Goal: Communication & Community: Answer question/provide support

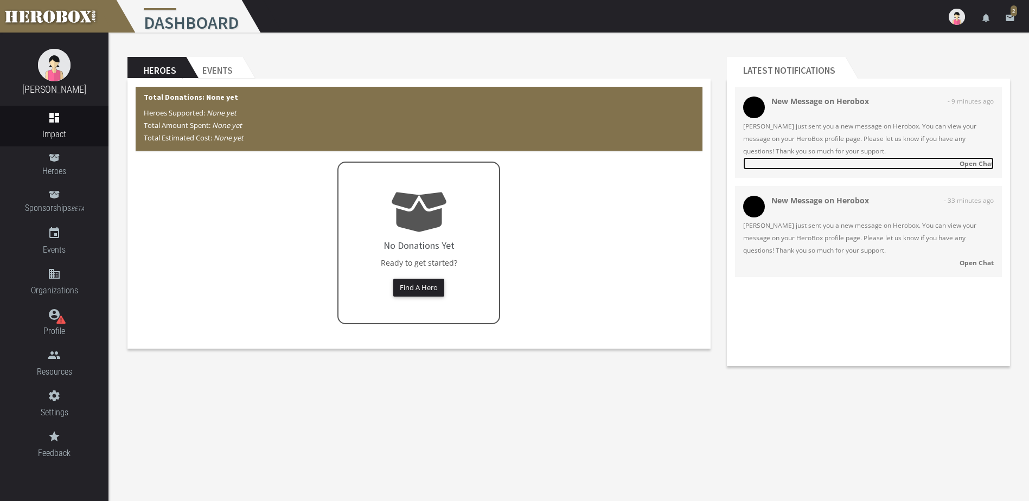
click at [973, 162] on strong "Open Chat" at bounding box center [977, 163] width 34 height 9
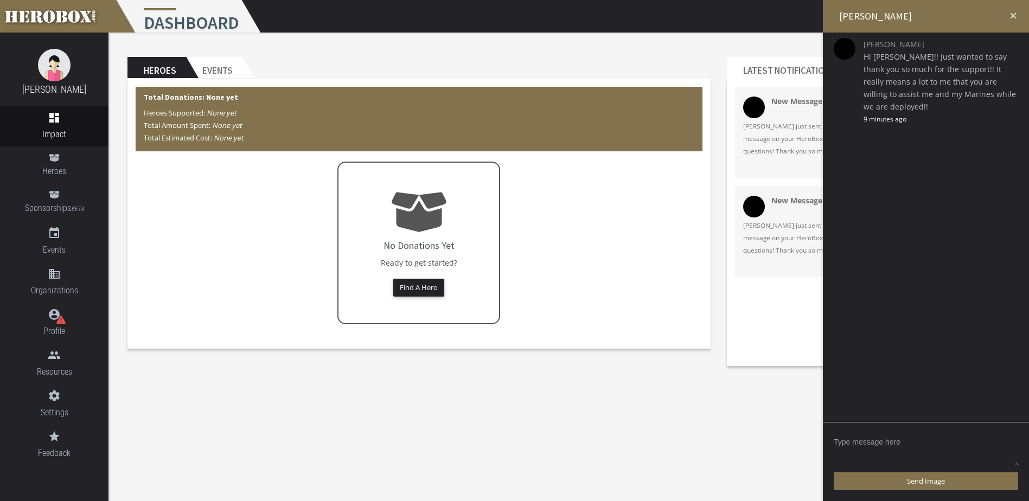
click at [881, 442] on textarea at bounding box center [926, 450] width 184 height 34
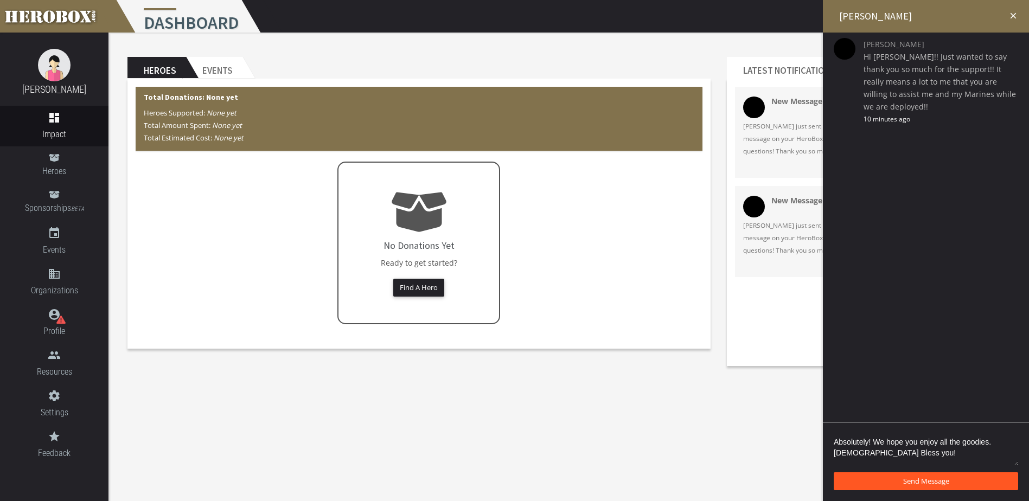
type textarea "Absolutely! We hope you enjoy all the goodies. [DEMOGRAPHIC_DATA] Bless you!"
click at [943, 477] on button "Send Message" at bounding box center [926, 482] width 184 height 18
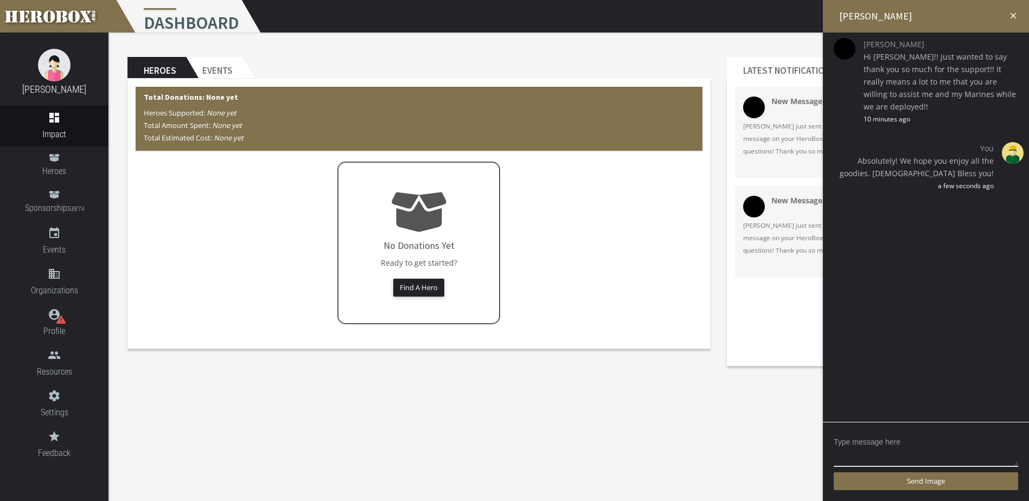
click at [1010, 14] on icon "close" at bounding box center [1014, 16] width 10 height 10
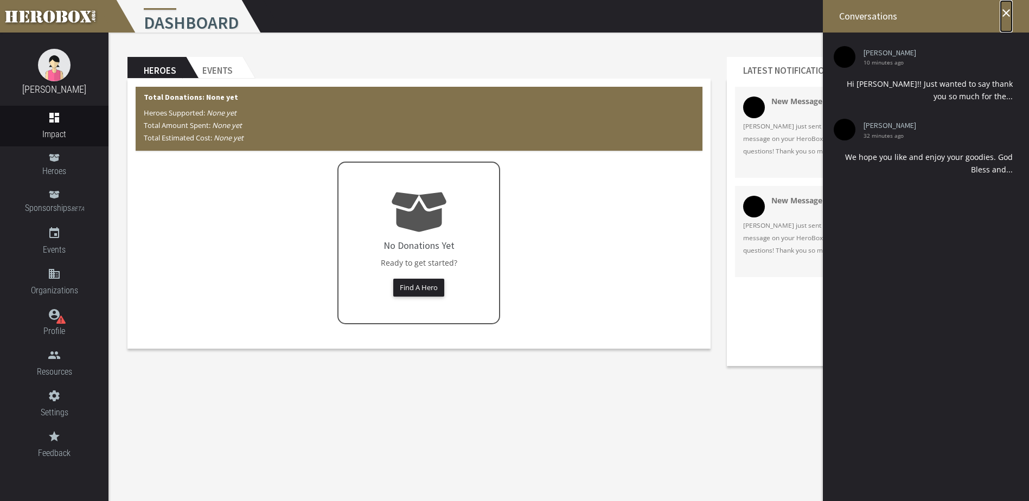
click at [1005, 14] on icon "close" at bounding box center [1006, 13] width 13 height 13
